Goal: Find specific page/section: Find specific page/section

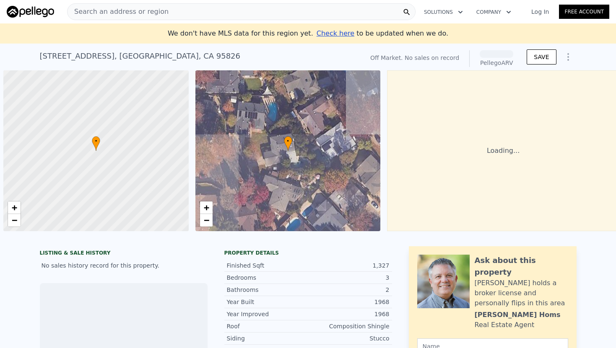
scroll to position [0, 3]
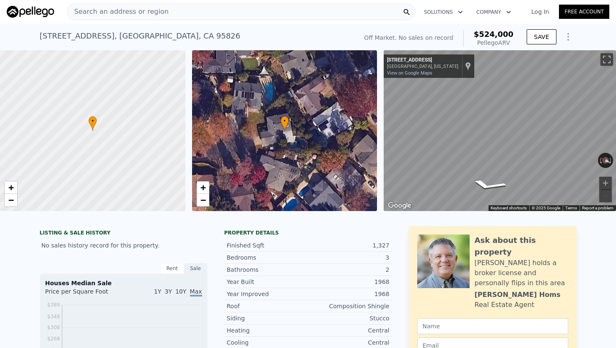
click at [206, 10] on div "Search an address or region" at bounding box center [241, 11] width 348 height 17
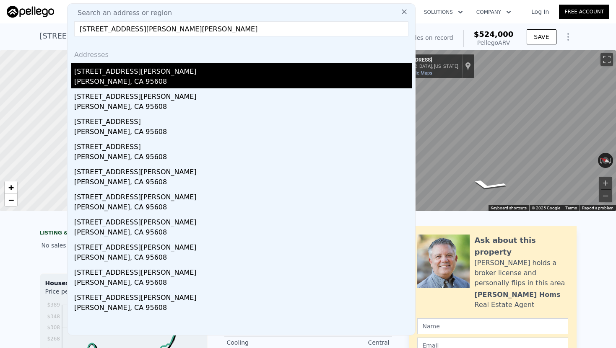
type input "[STREET_ADDRESS][PERSON_NAME][PERSON_NAME]"
click at [211, 71] on div "[STREET_ADDRESS][PERSON_NAME]" at bounding box center [242, 69] width 337 height 13
